Goal: Task Accomplishment & Management: Use online tool/utility

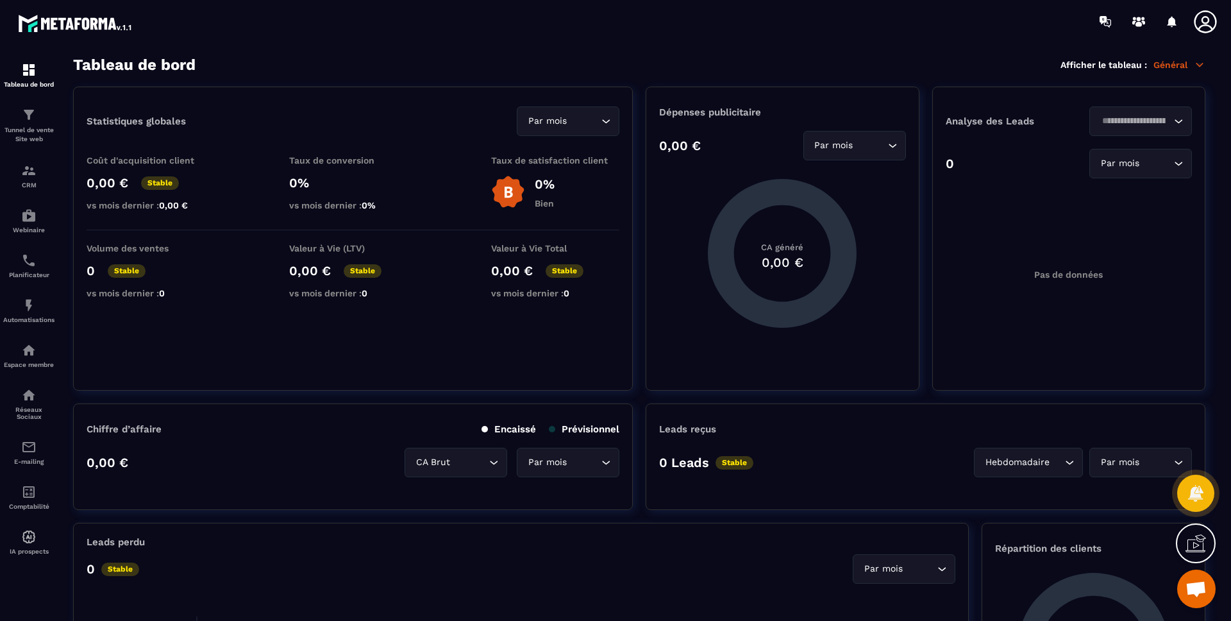
click at [1204, 65] on section "Tableau de bord Afficher le tableau : Général Statistiques globales Par mois Lo…" at bounding box center [639, 338] width 1158 height 565
click at [1202, 65] on icon at bounding box center [1200, 65] width 12 height 12
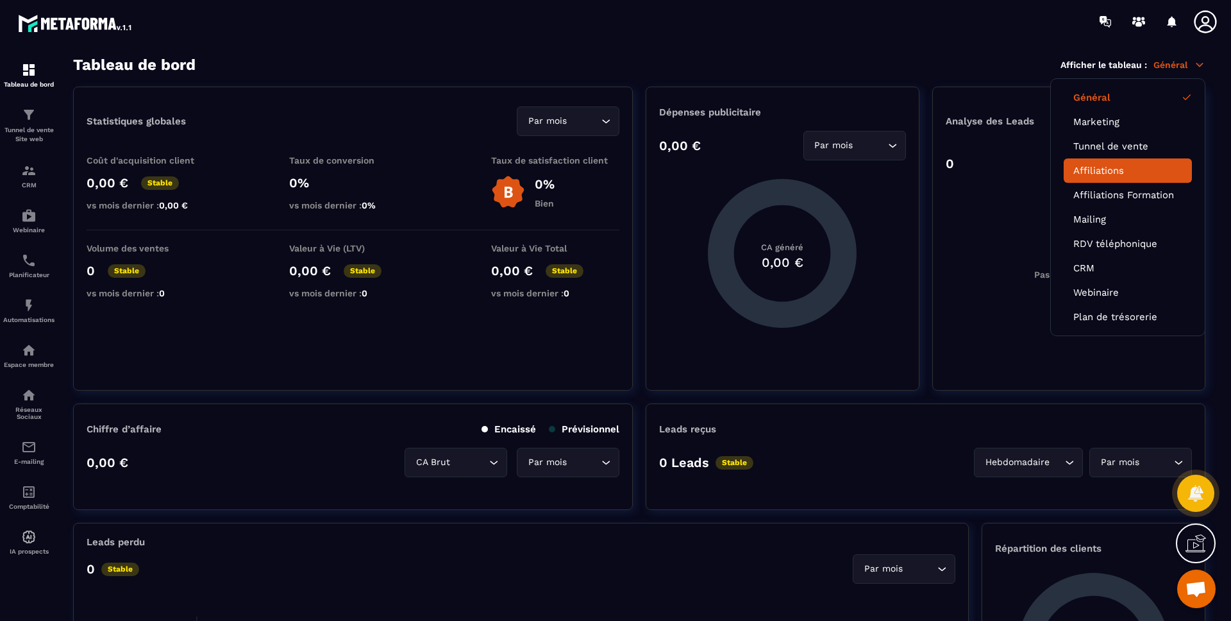
click at [1123, 172] on link "Affiliations" at bounding box center [1127, 171] width 109 height 12
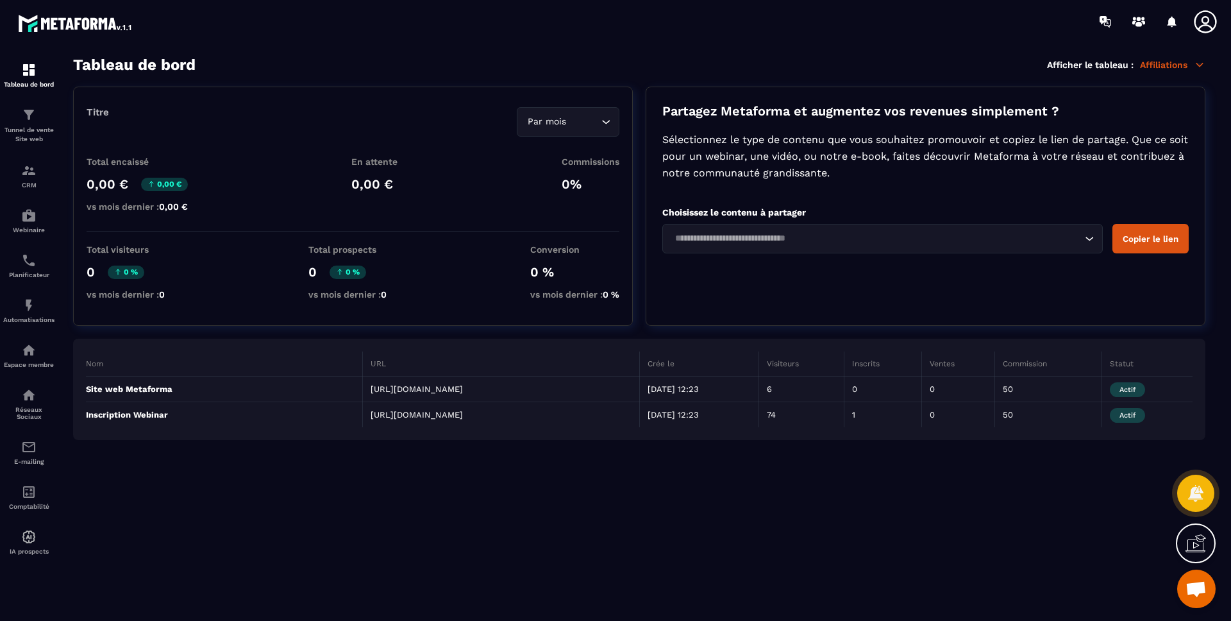
click at [640, 76] on section "Tableau de bord Afficher le tableau : Affiliations Titre Par mois Loading... To…" at bounding box center [639, 338] width 1158 height 565
click at [570, 415] on td "https://api.metaforma.io/s/webinar/blprod-515-250-1001" at bounding box center [501, 415] width 277 height 26
copy td "https://api.metaforma.io/s/webinar/blprod-515-250-1001"
